Goal: Use online tool/utility: Utilize a website feature to perform a specific function

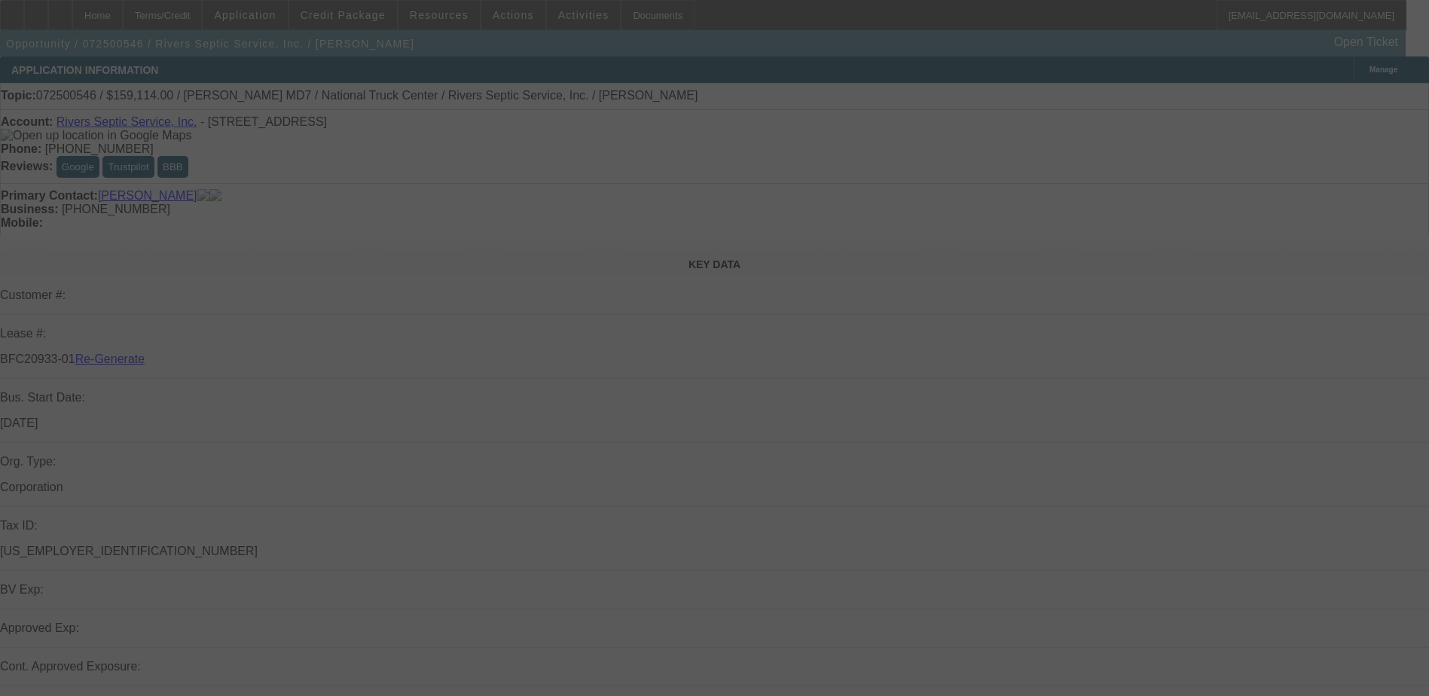
select select "3"
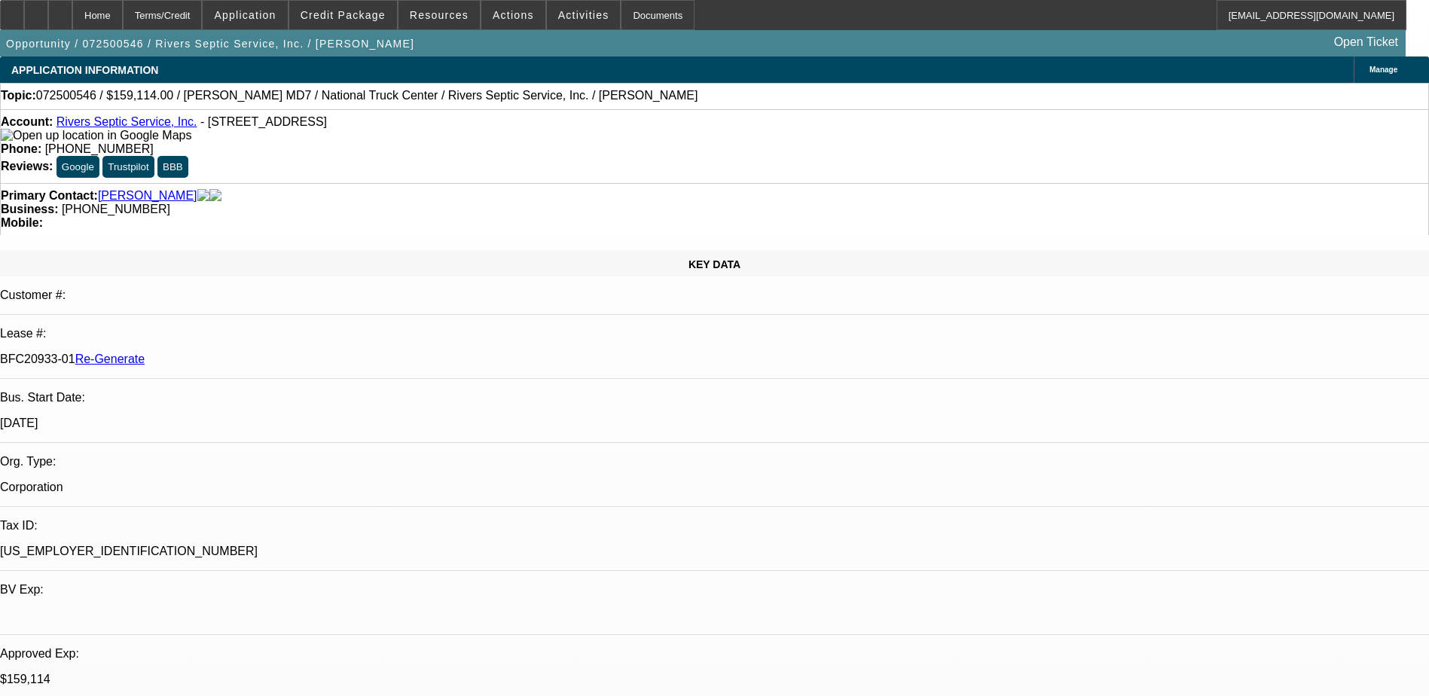
select select "0"
select select "1"
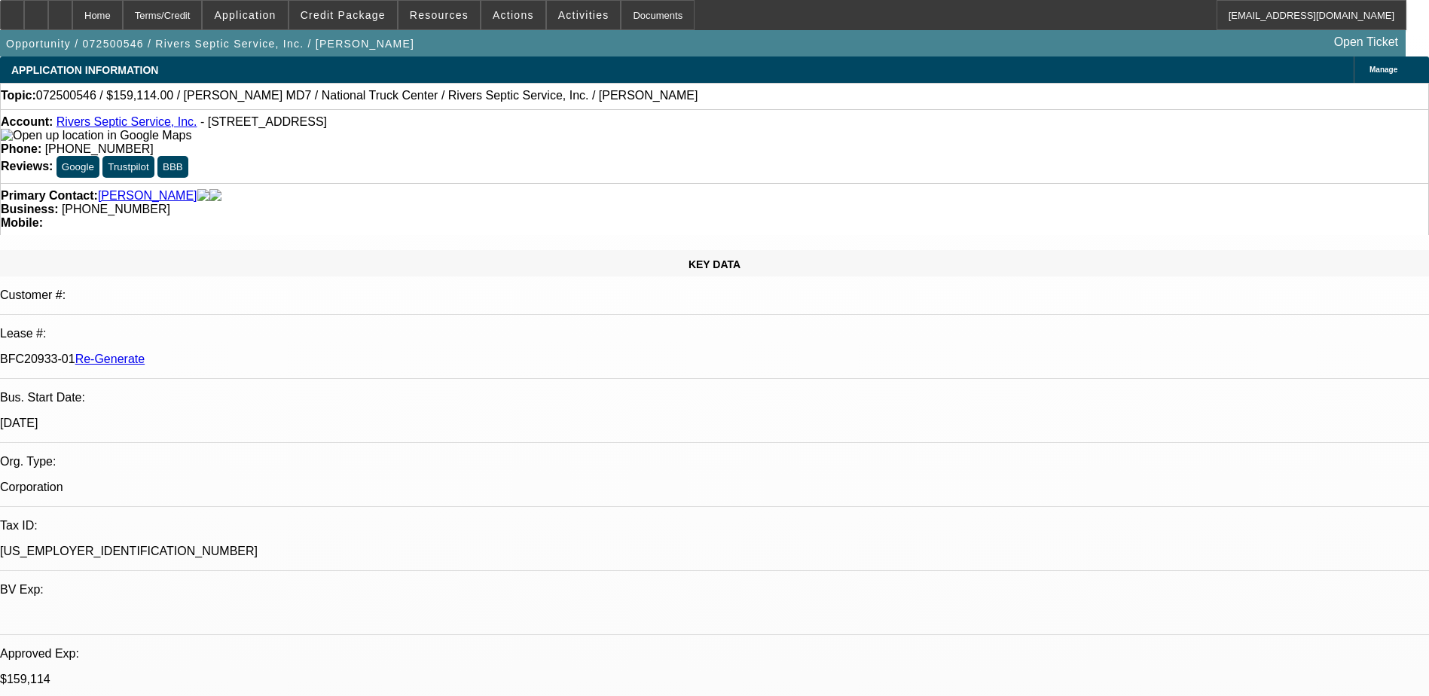
select select "6"
click at [561, 14] on span "Activities" at bounding box center [583, 15] width 51 height 12
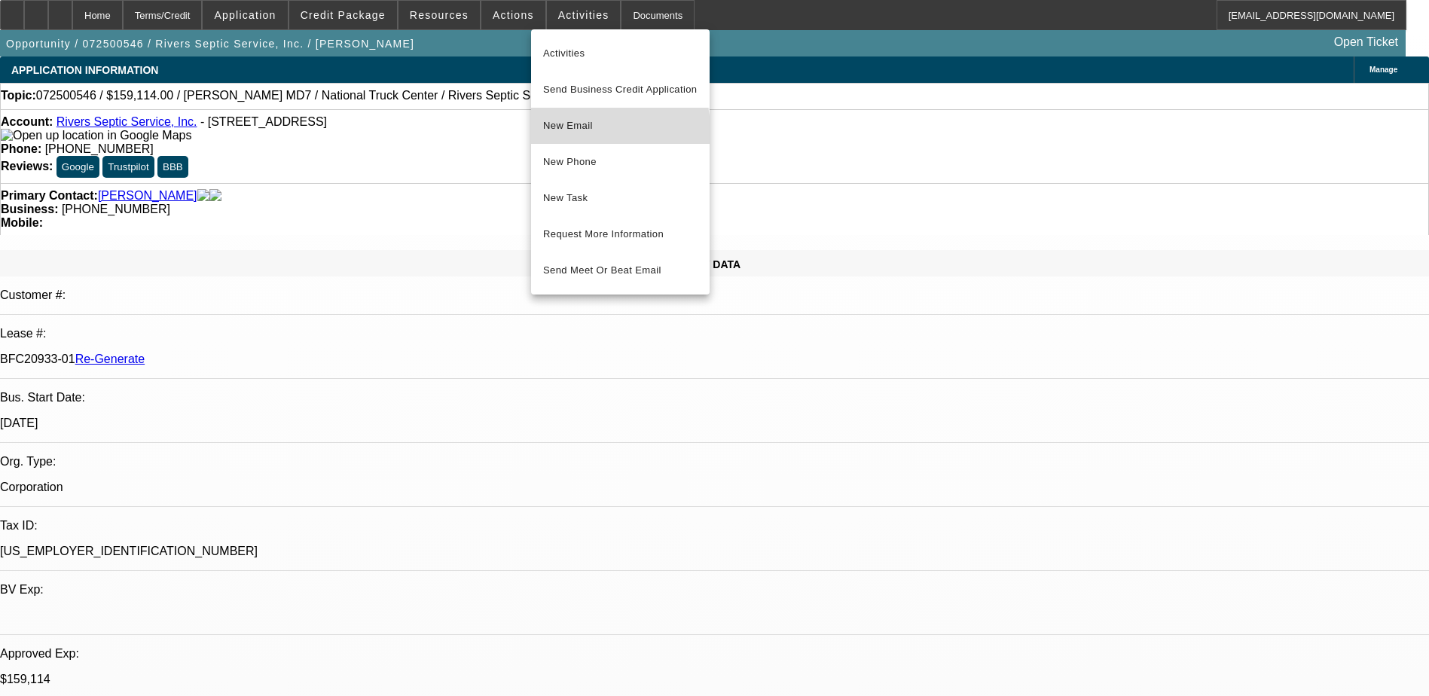
click at [570, 130] on span "New Email" at bounding box center [620, 126] width 154 height 18
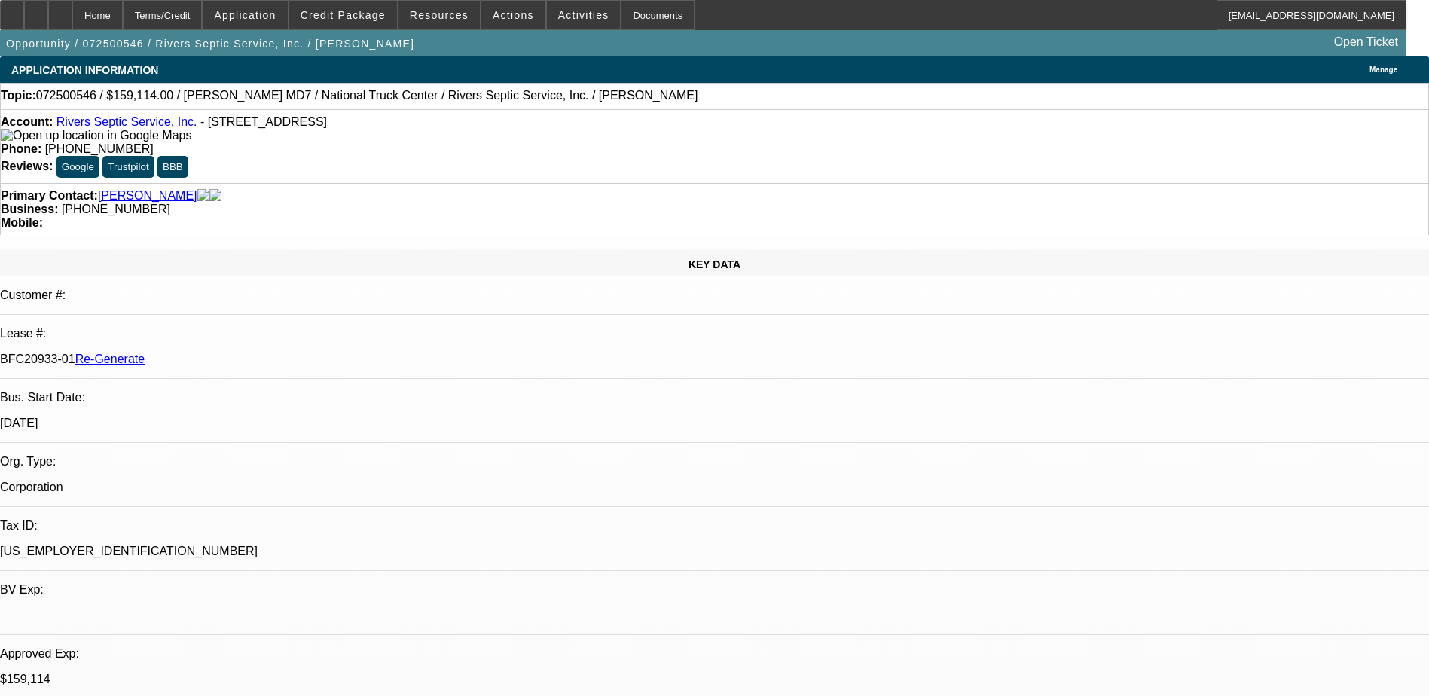
drag, startPoint x: 175, startPoint y: 256, endPoint x: 237, endPoint y: 258, distance: 61.8
click at [237, 353] on div "BFC20933-01 Re-Generate" at bounding box center [714, 360] width 1429 height 14
copy p "BFC20933-01"
click at [631, 12] on div "Documents" at bounding box center [658, 15] width 74 height 30
